Goal: Find specific page/section: Find specific page/section

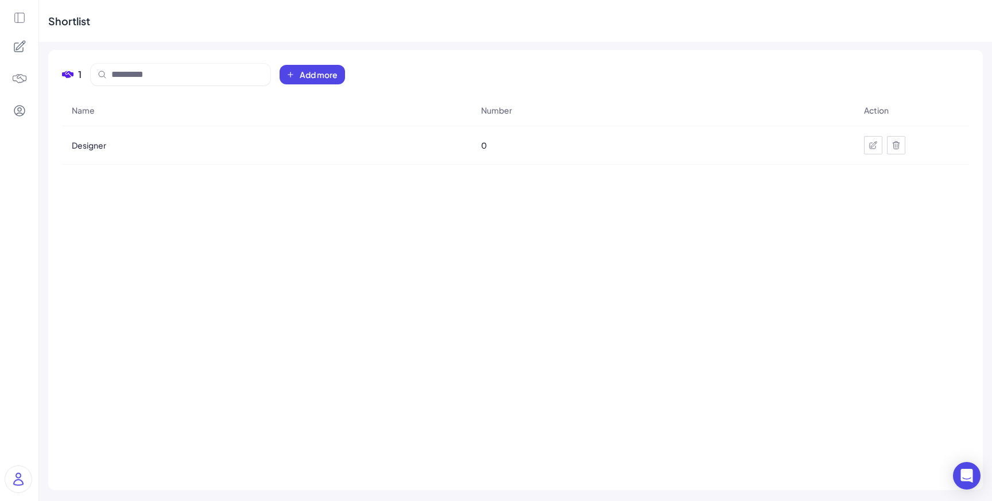
click at [21, 49] on icon at bounding box center [20, 47] width 14 height 14
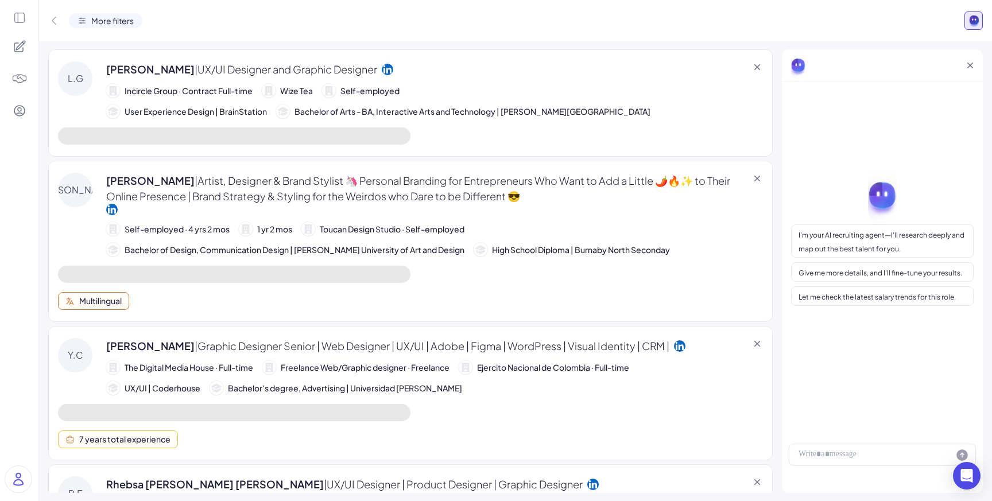
click at [17, 18] on icon at bounding box center [19, 18] width 10 height 10
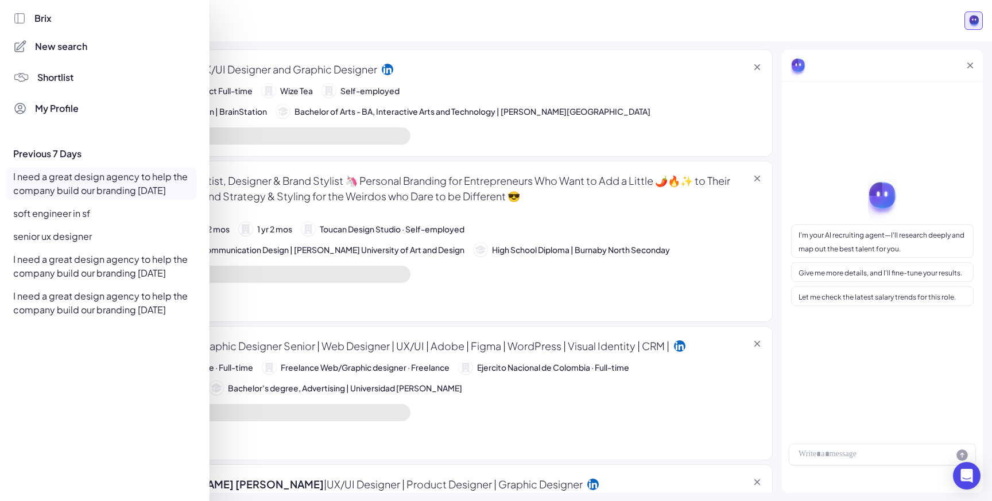
click at [320, 140] on div at bounding box center [496, 250] width 992 height 501
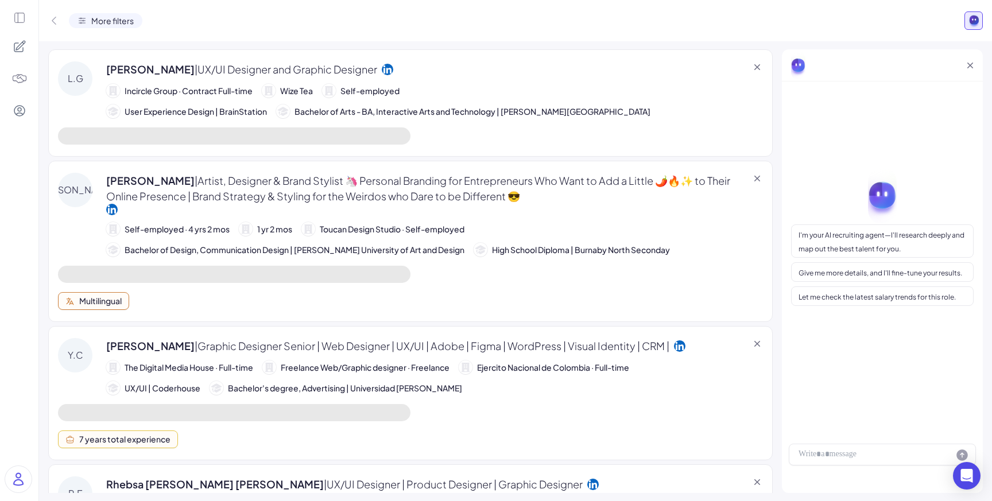
click at [26, 475] on img at bounding box center [18, 479] width 26 height 26
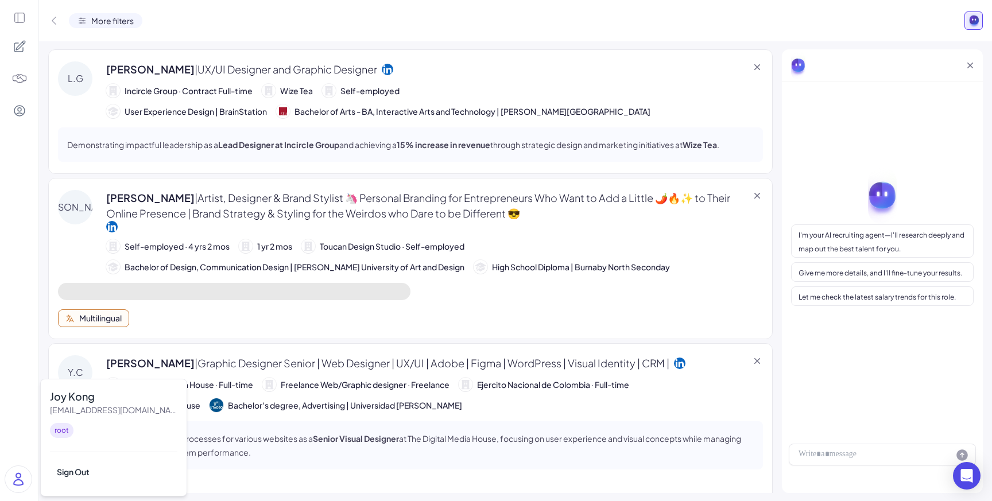
click at [24, 112] on icon at bounding box center [19, 111] width 10 height 10
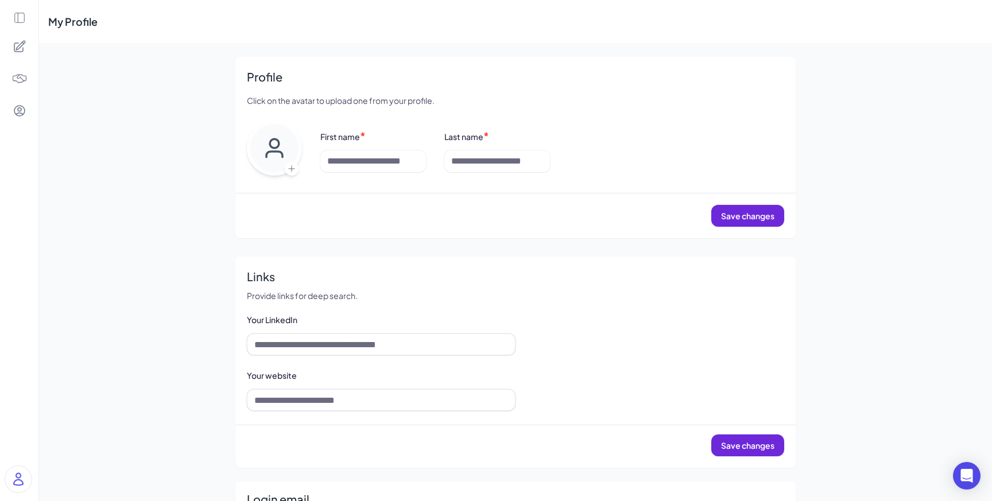
click at [24, 488] on img at bounding box center [18, 479] width 26 height 26
click at [108, 300] on div "My Profile Profile Click on the avatar to upload one from your profile. First n…" at bounding box center [515, 375] width 953 height 751
click at [27, 107] on div at bounding box center [19, 111] width 24 height 24
click at [23, 109] on icon at bounding box center [20, 111] width 14 height 14
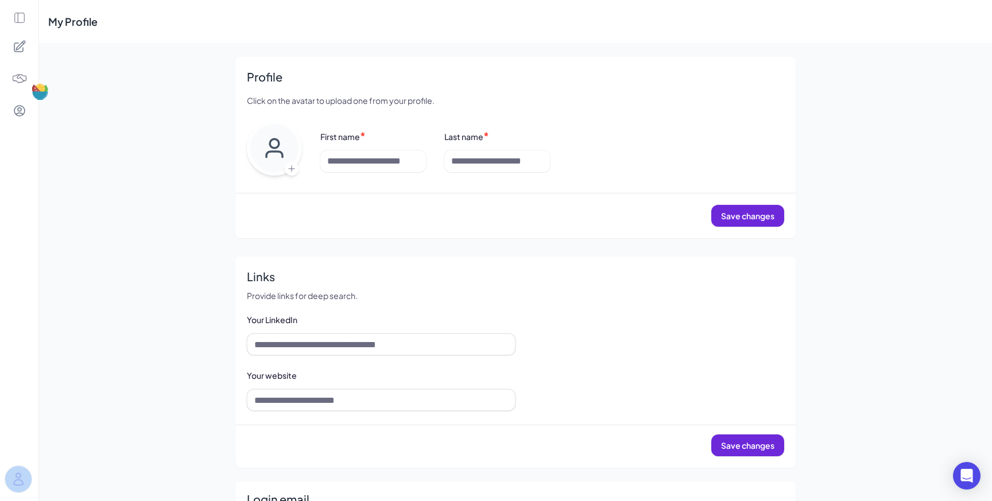
click at [23, 109] on icon at bounding box center [20, 111] width 14 height 14
drag, startPoint x: 63, startPoint y: 145, endPoint x: 62, endPoint y: 167, distance: 21.8
click at [63, 145] on div "My Profile Profile Click on the avatar to upload one from your profile. First n…" at bounding box center [515, 375] width 953 height 751
click at [22, 475] on img at bounding box center [18, 479] width 26 height 26
click at [118, 331] on div "My Profile Profile Click on the avatar to upload one from your profile. First n…" at bounding box center [515, 375] width 953 height 751
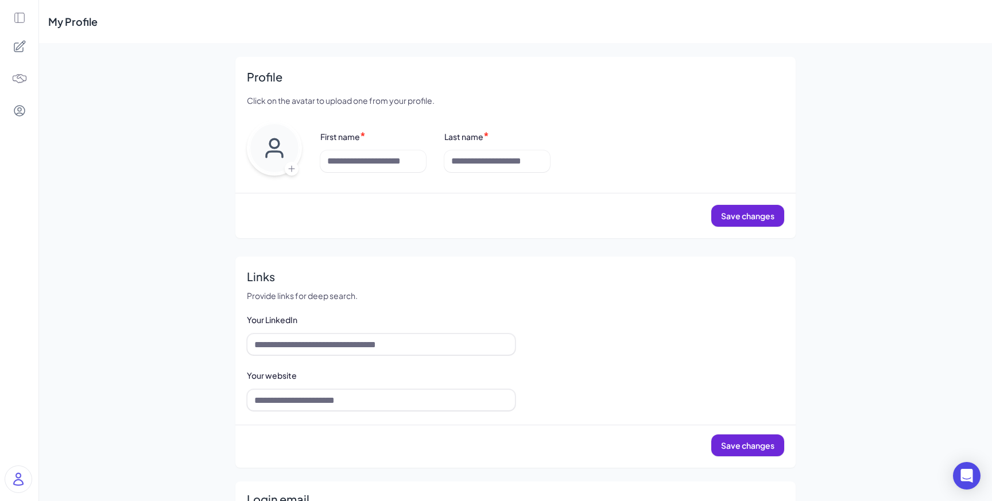
click at [28, 20] on div at bounding box center [19, 250] width 38 height 501
click at [21, 17] on icon at bounding box center [19, 17] width 13 height 13
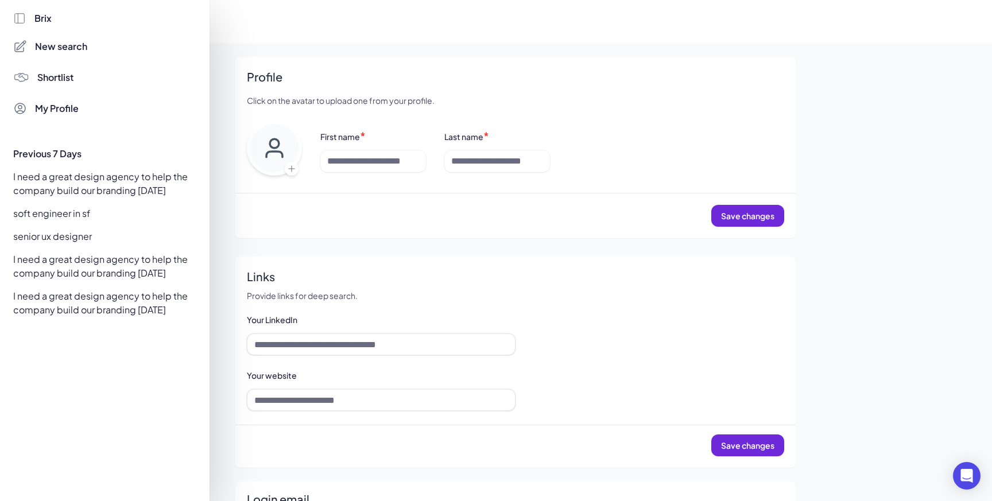
click at [48, 107] on span "My Profile" at bounding box center [57, 109] width 44 height 14
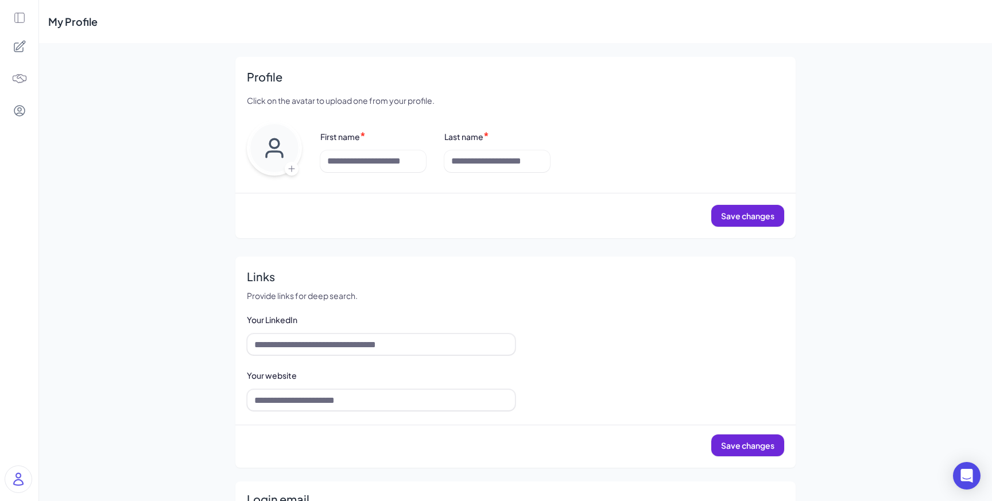
click at [17, 13] on icon at bounding box center [19, 17] width 13 height 13
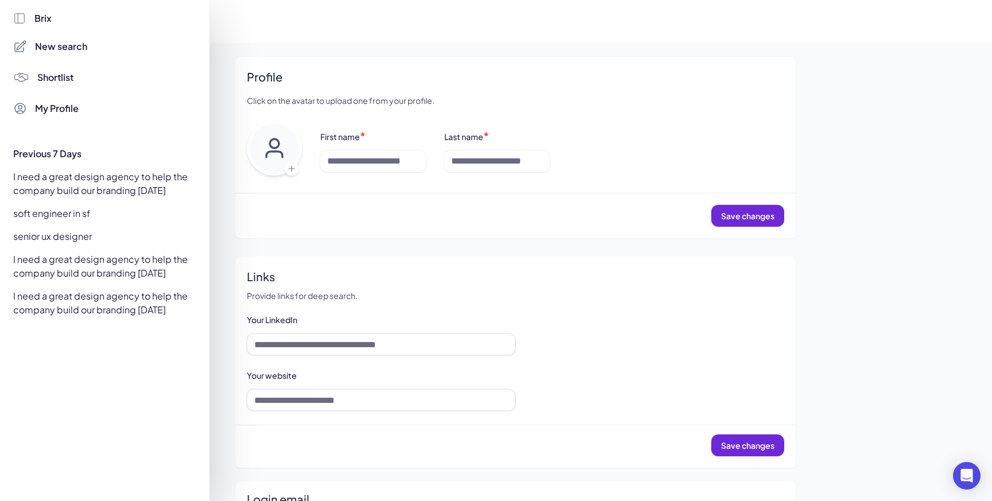
click at [51, 74] on span "Shortlist" at bounding box center [55, 78] width 36 height 14
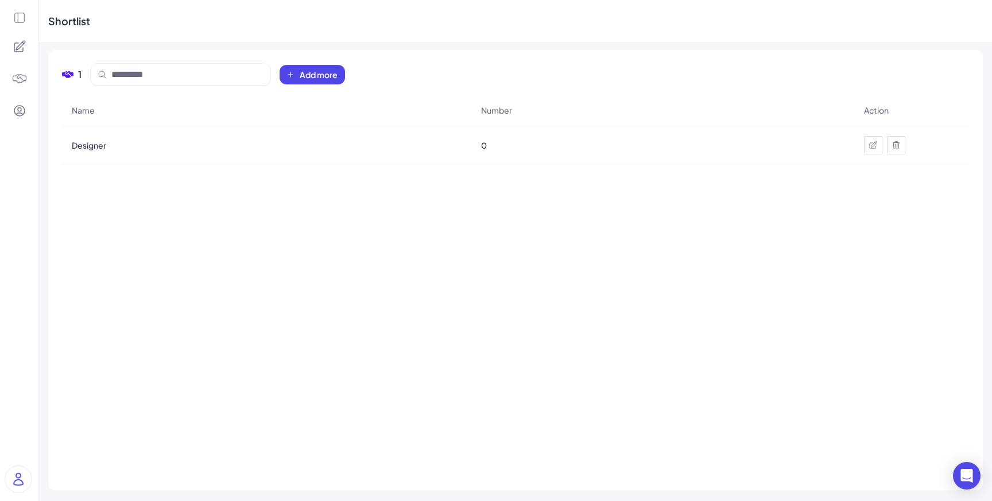
click at [25, 111] on icon at bounding box center [20, 111] width 14 height 14
